Goal: Find specific page/section: Find specific page/section

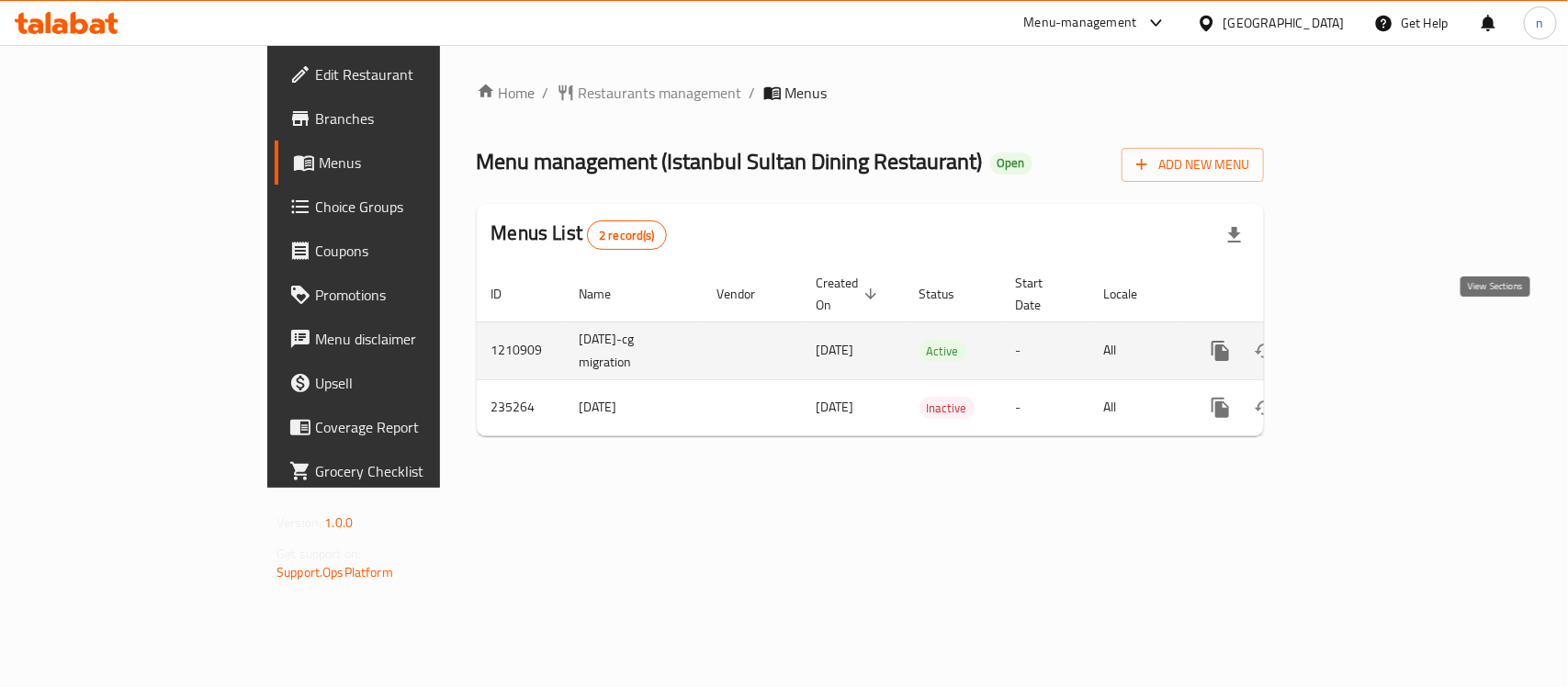
click at [1364, 340] on icon "enhanced table" at bounding box center [1353, 350] width 22 height 22
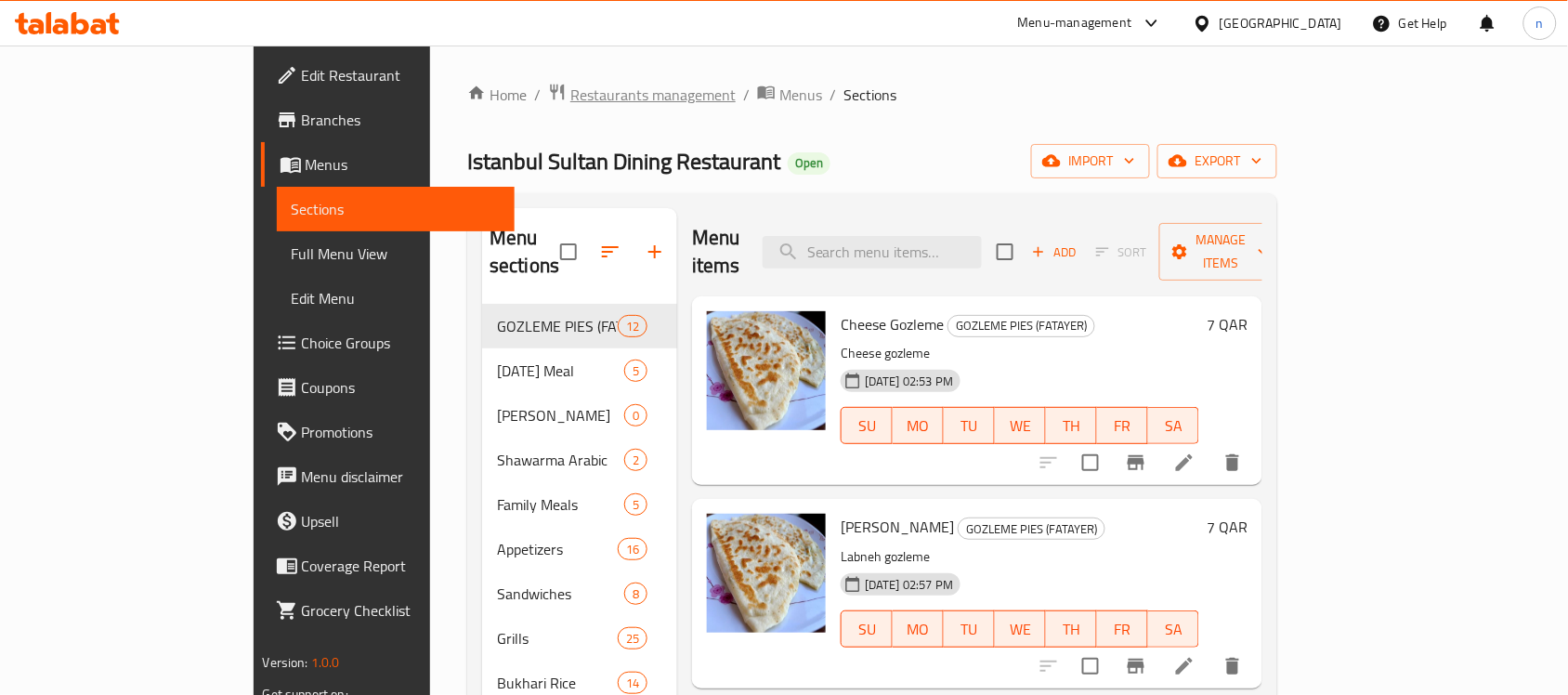
click at [571, 94] on span "Restaurants management" at bounding box center [653, 94] width 165 height 22
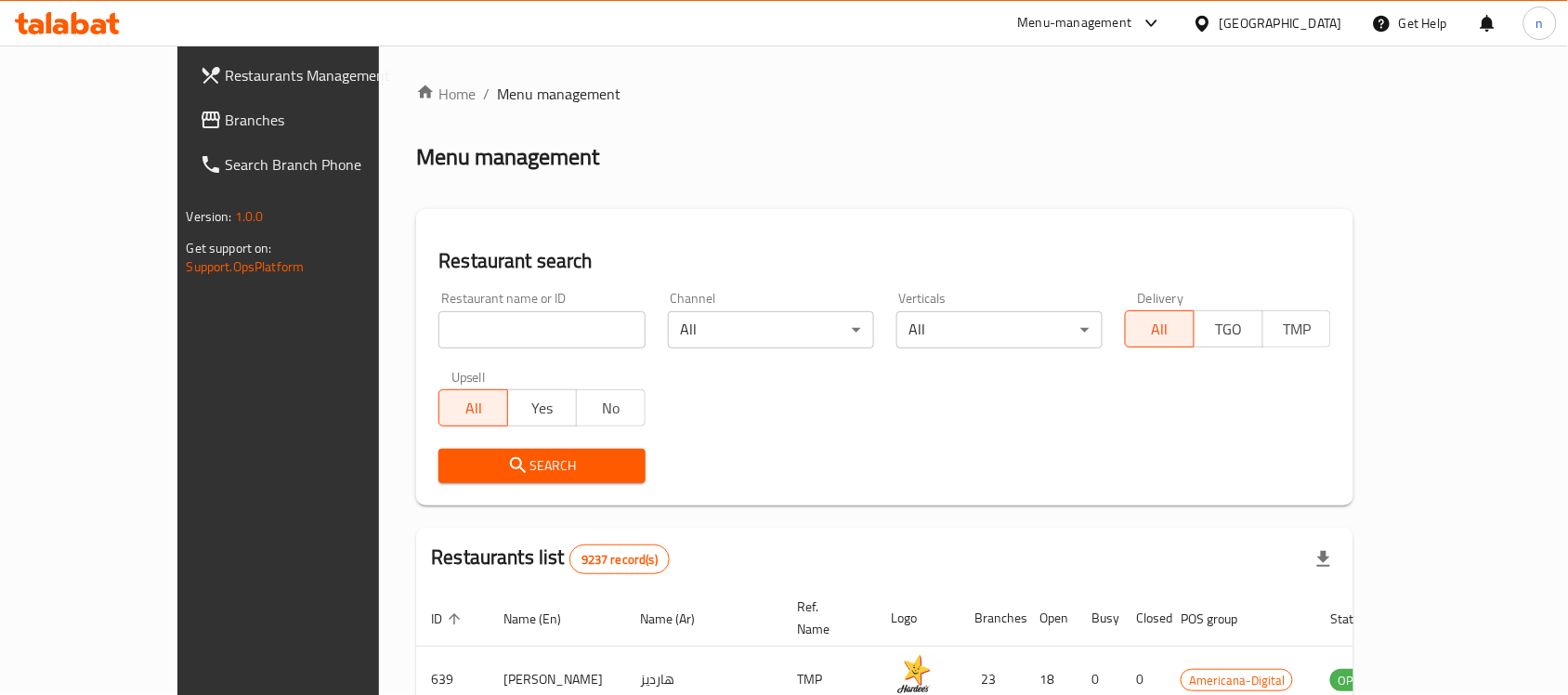
click at [506, 331] on input "search" at bounding box center [541, 330] width 207 height 37
paste input "626572"
type input "626572"
click button "Search" at bounding box center [541, 465] width 207 height 34
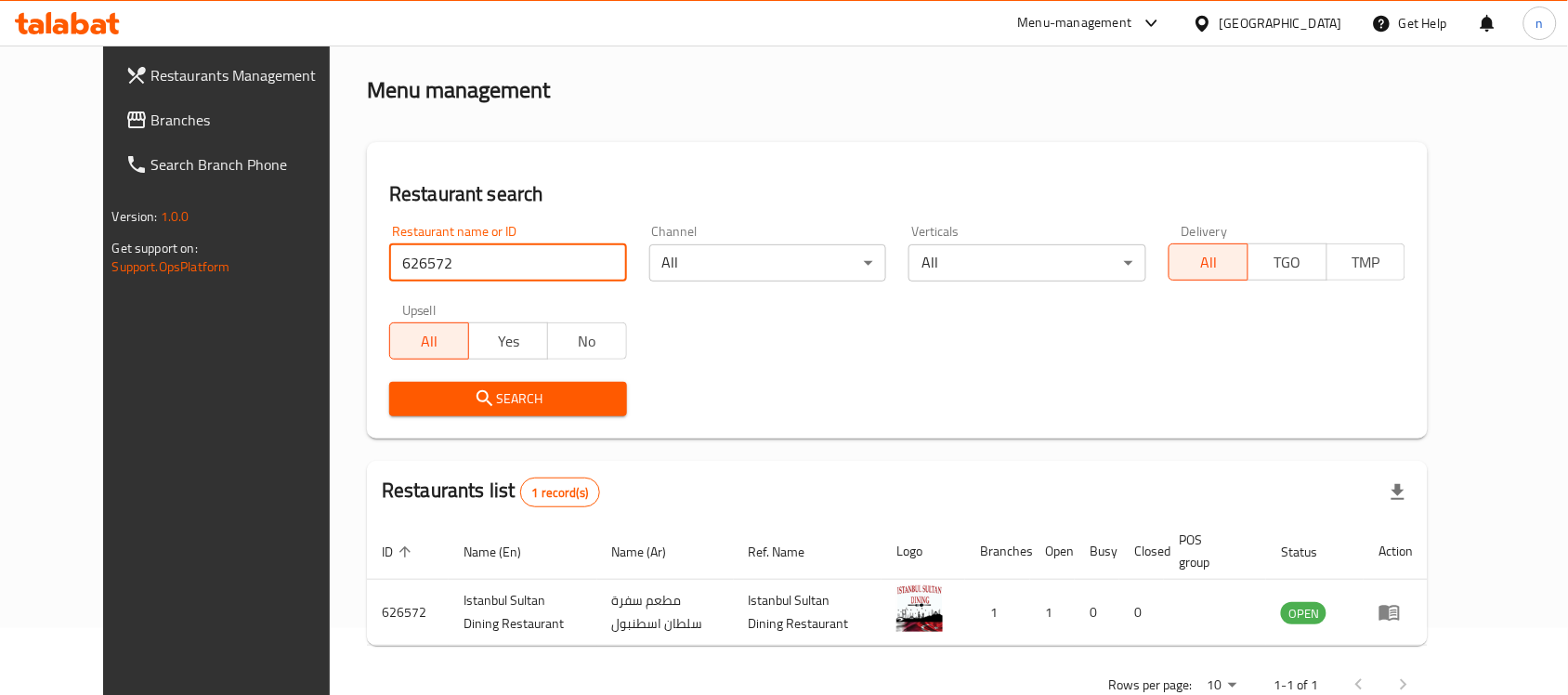
scroll to position [118, 0]
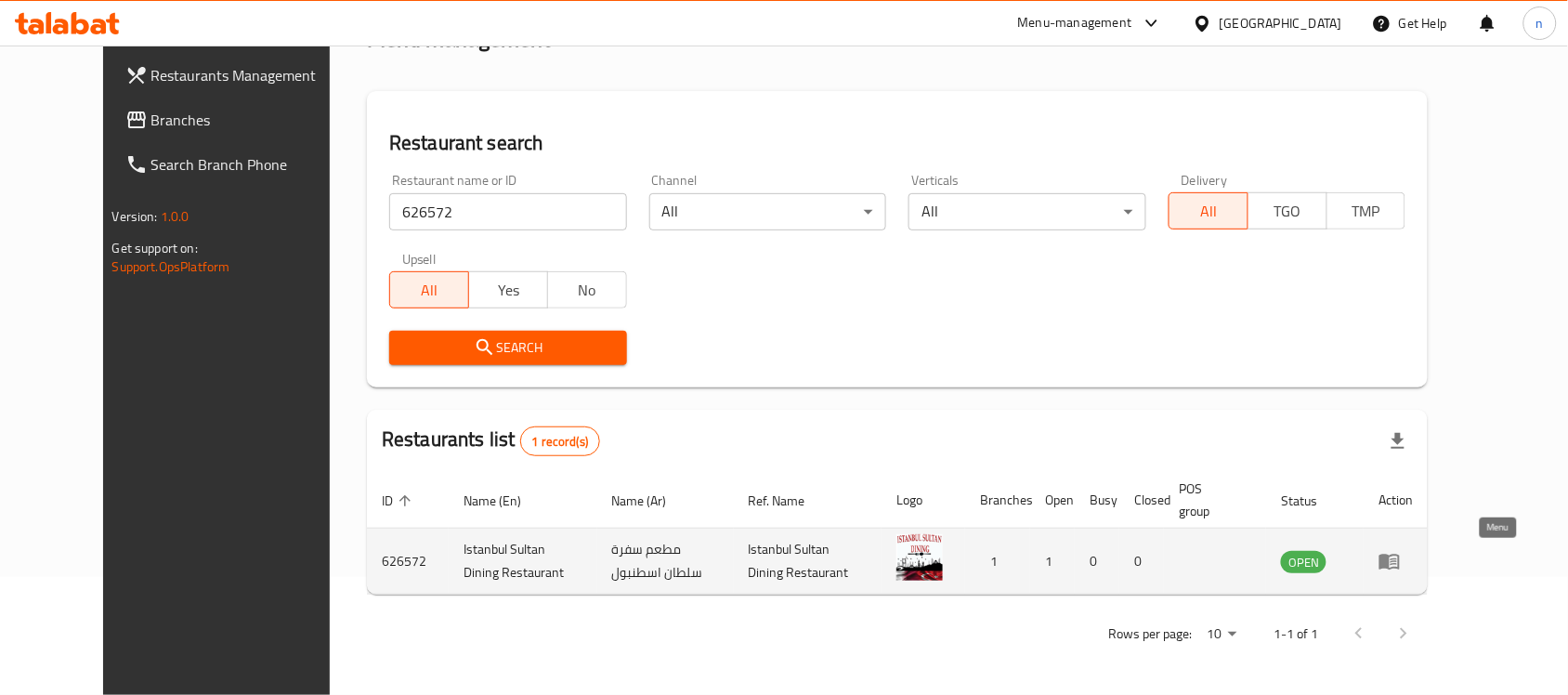
click at [1400, 568] on icon "enhanced table" at bounding box center [1388, 562] width 20 height 16
